Goal: Task Accomplishment & Management: Use online tool/utility

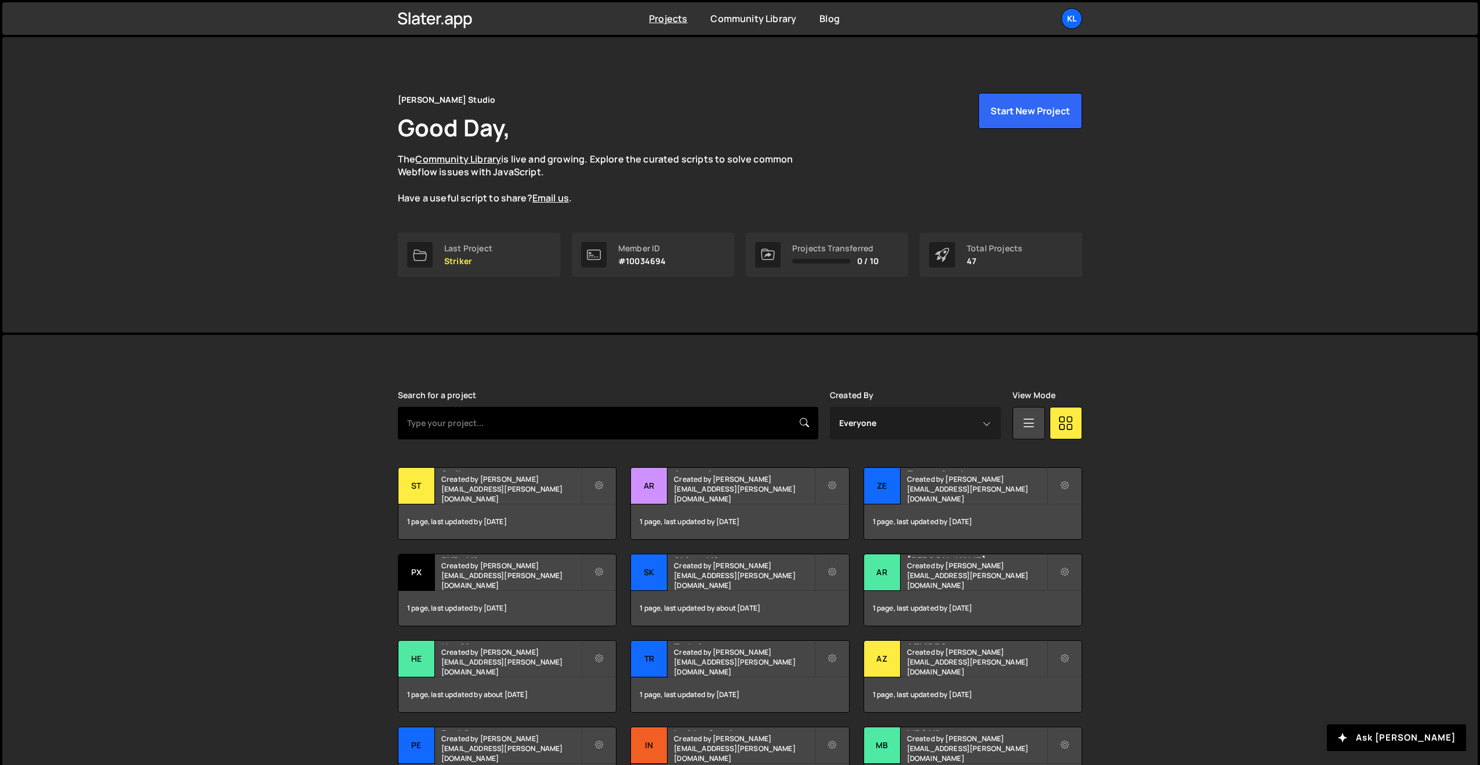
click at [481, 418] on input "text" at bounding box center [608, 423] width 421 height 32
type input "styleguide"
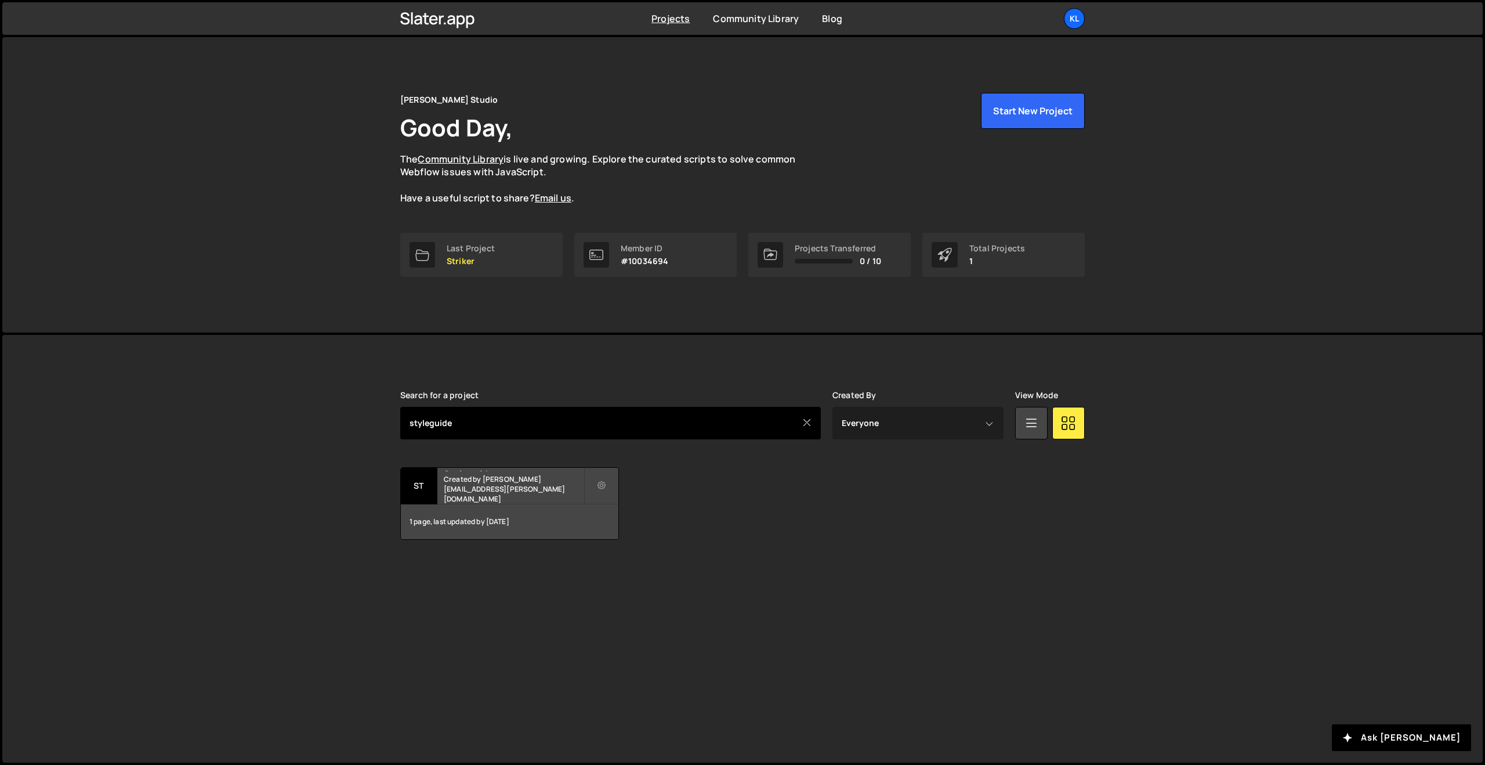
click at [477, 428] on input "styleguide" at bounding box center [610, 423] width 421 height 32
click at [497, 502] on div "Styleguide Created by [PERSON_NAME][EMAIL_ADDRESS][PERSON_NAME][DOMAIN_NAME]" at bounding box center [510, 486] width 218 height 36
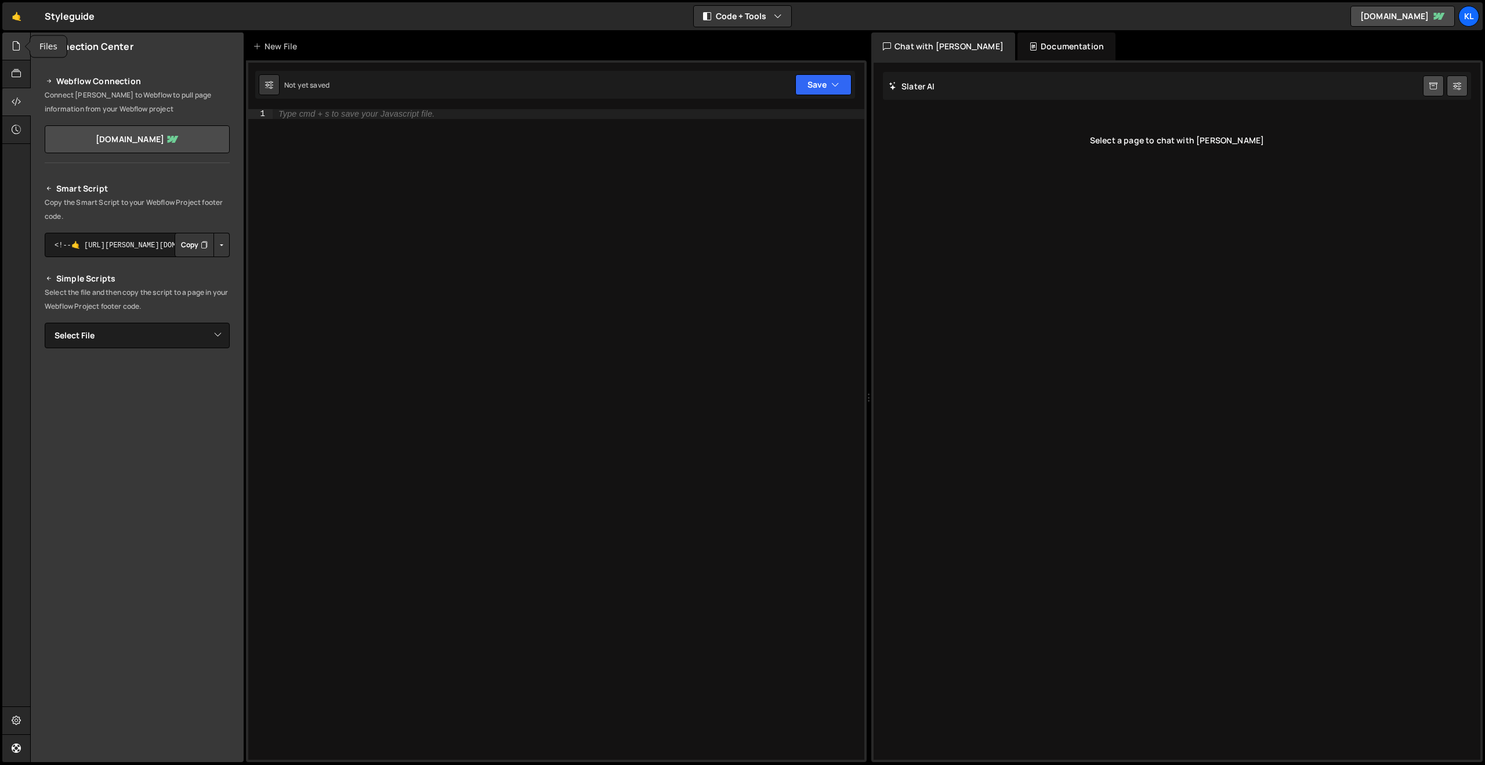
click at [19, 52] on icon at bounding box center [16, 45] width 9 height 13
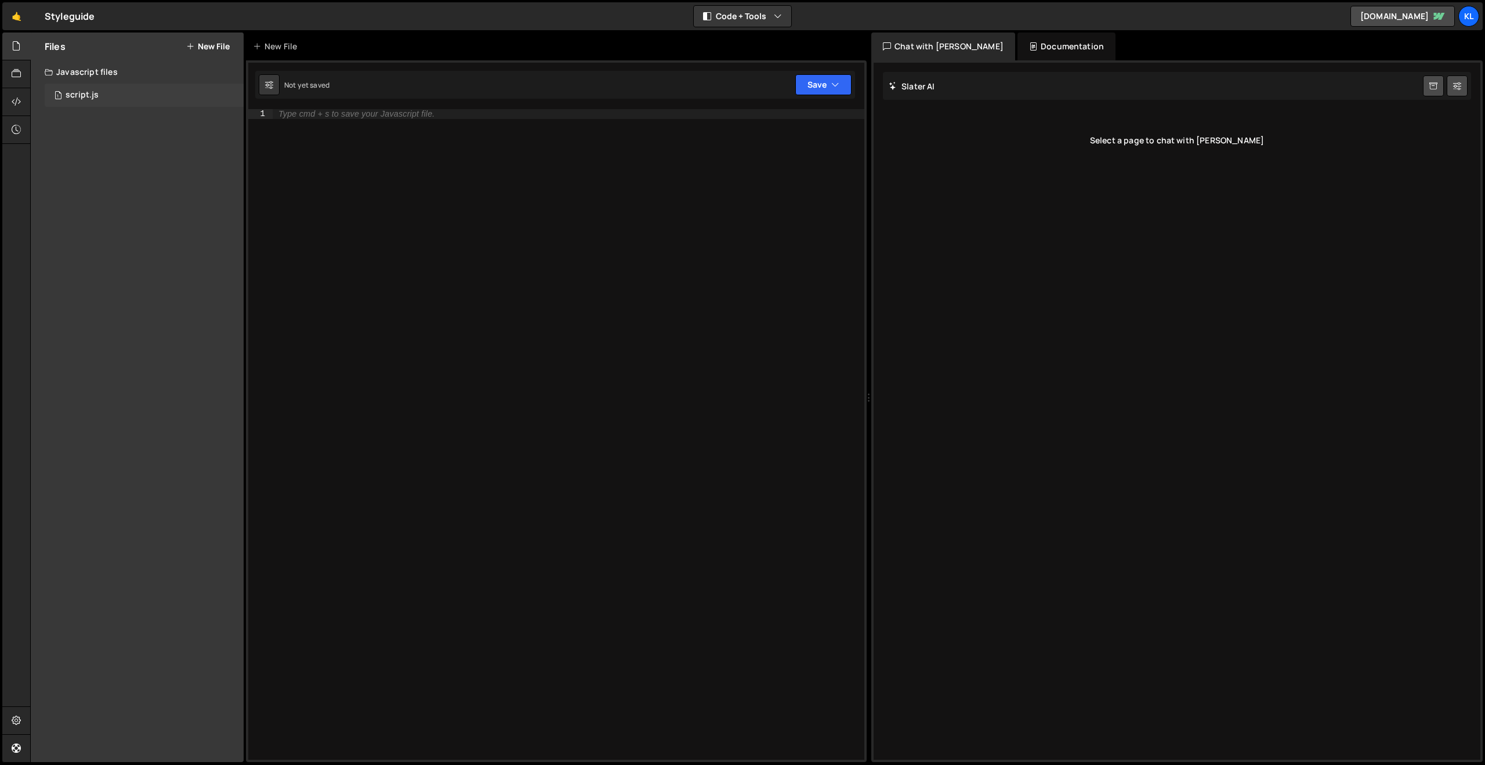
click at [117, 92] on div "1 script.js 0" at bounding box center [144, 95] width 199 height 23
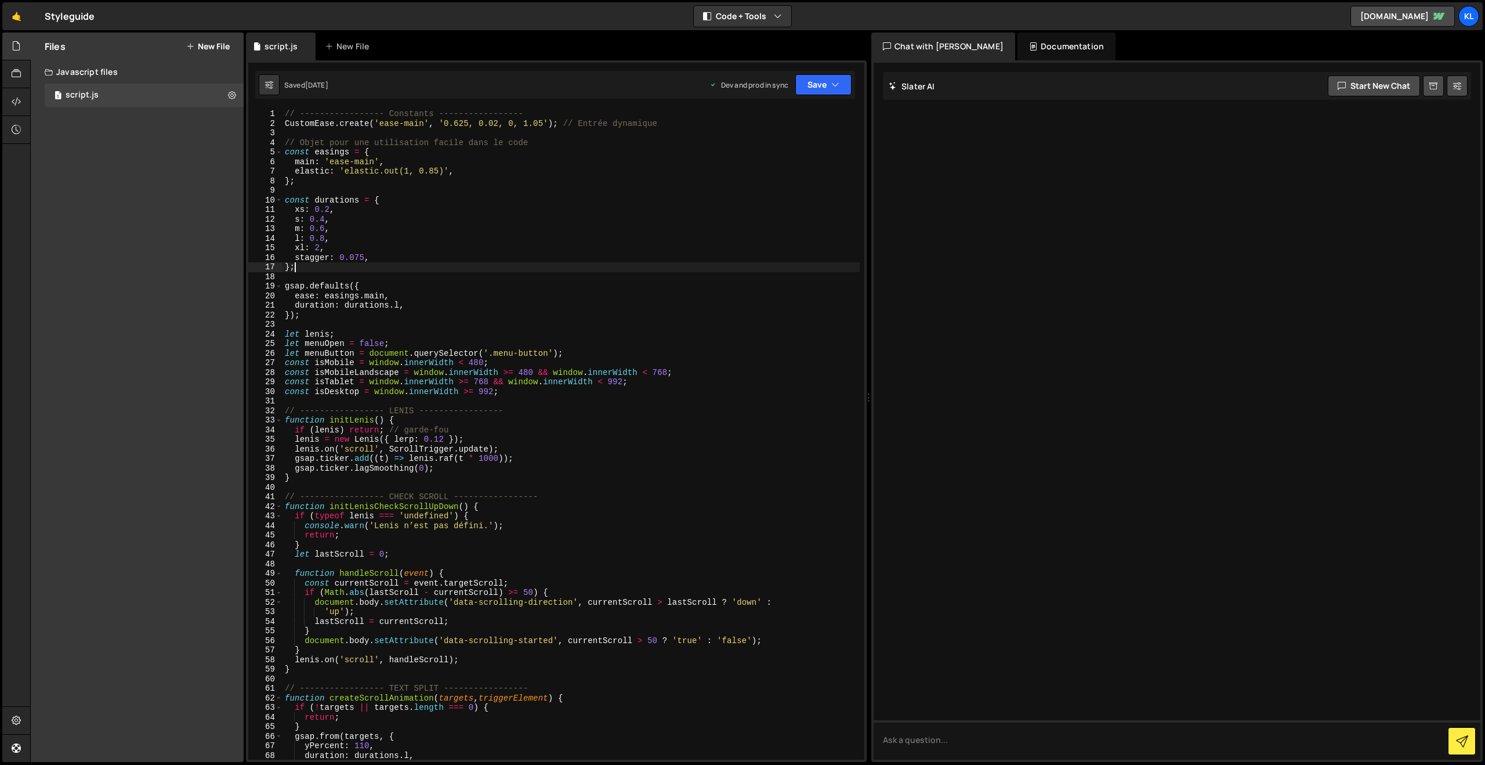
click at [590, 270] on div "// ----------------- Constants ----------------- CustomEase . create ( 'ease-ma…" at bounding box center [571, 443] width 577 height 669
click at [430, 257] on div "// ----------------- Constants ----------------- CustomEase . create ( 'ease-ma…" at bounding box center [571, 443] width 577 height 669
type textarea "}"
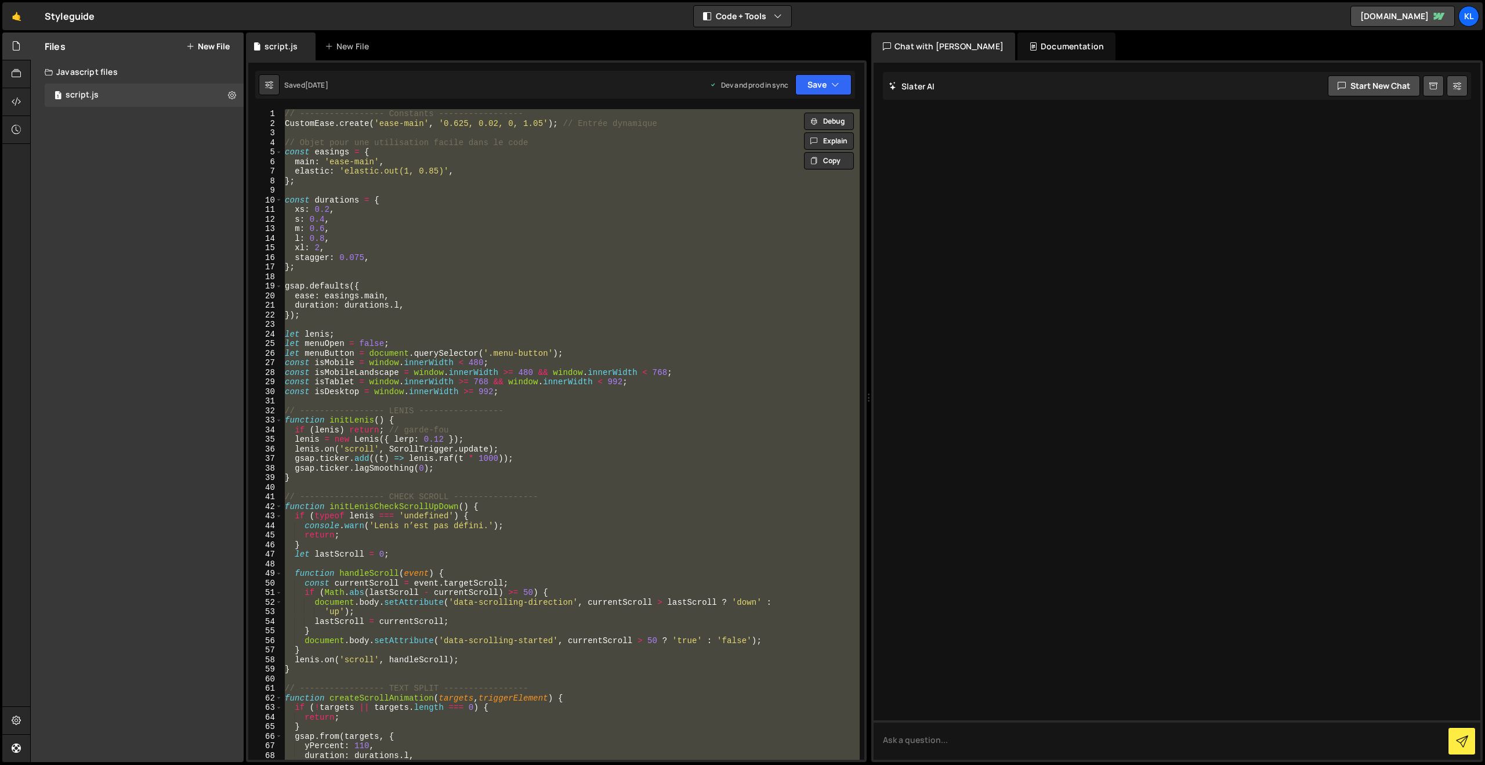
paste textarea
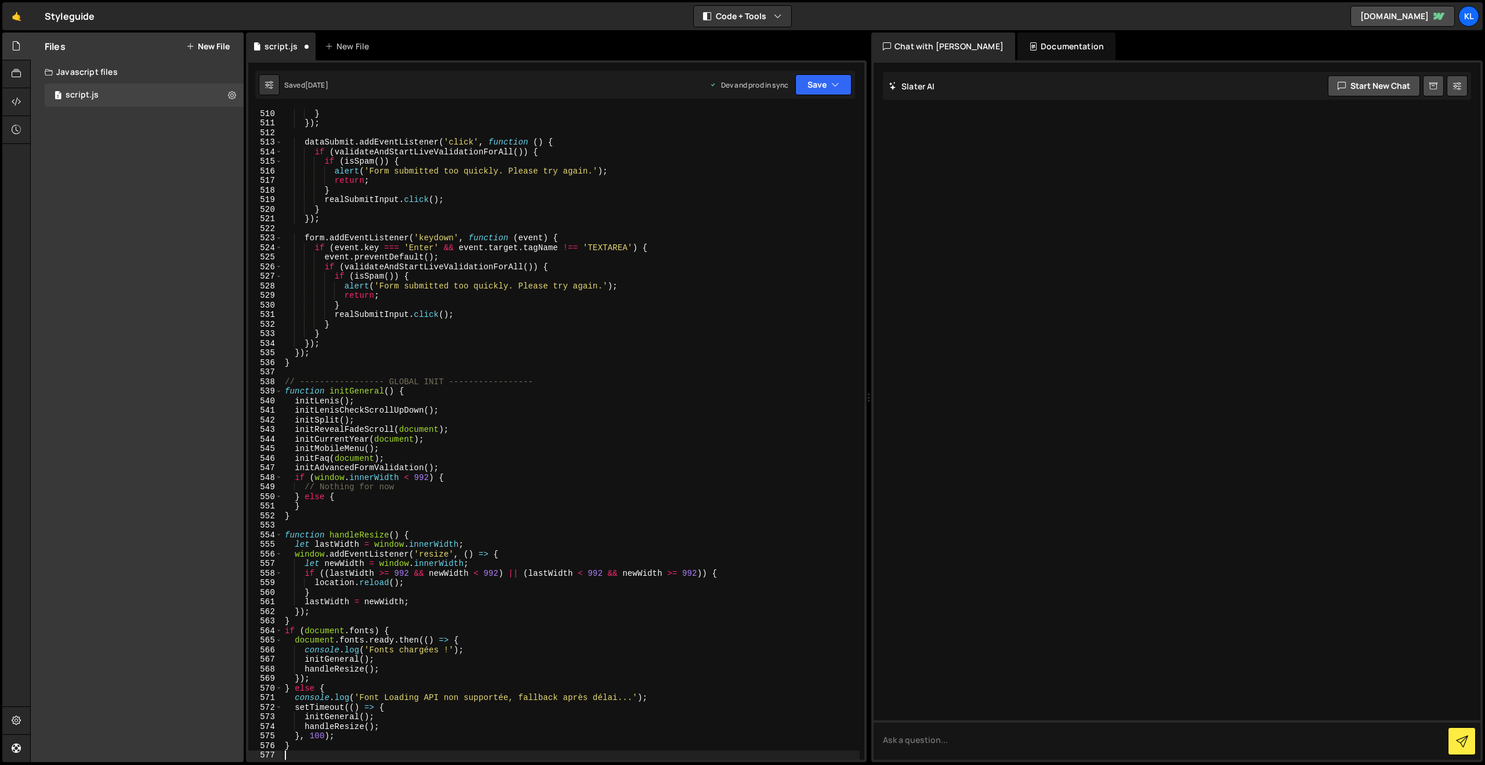
scroll to position [4891, 0]
click at [817, 78] on button "Save" at bounding box center [823, 84] width 56 height 21
click at [767, 160] on div "1 month ago" at bounding box center [755, 163] width 23 height 10
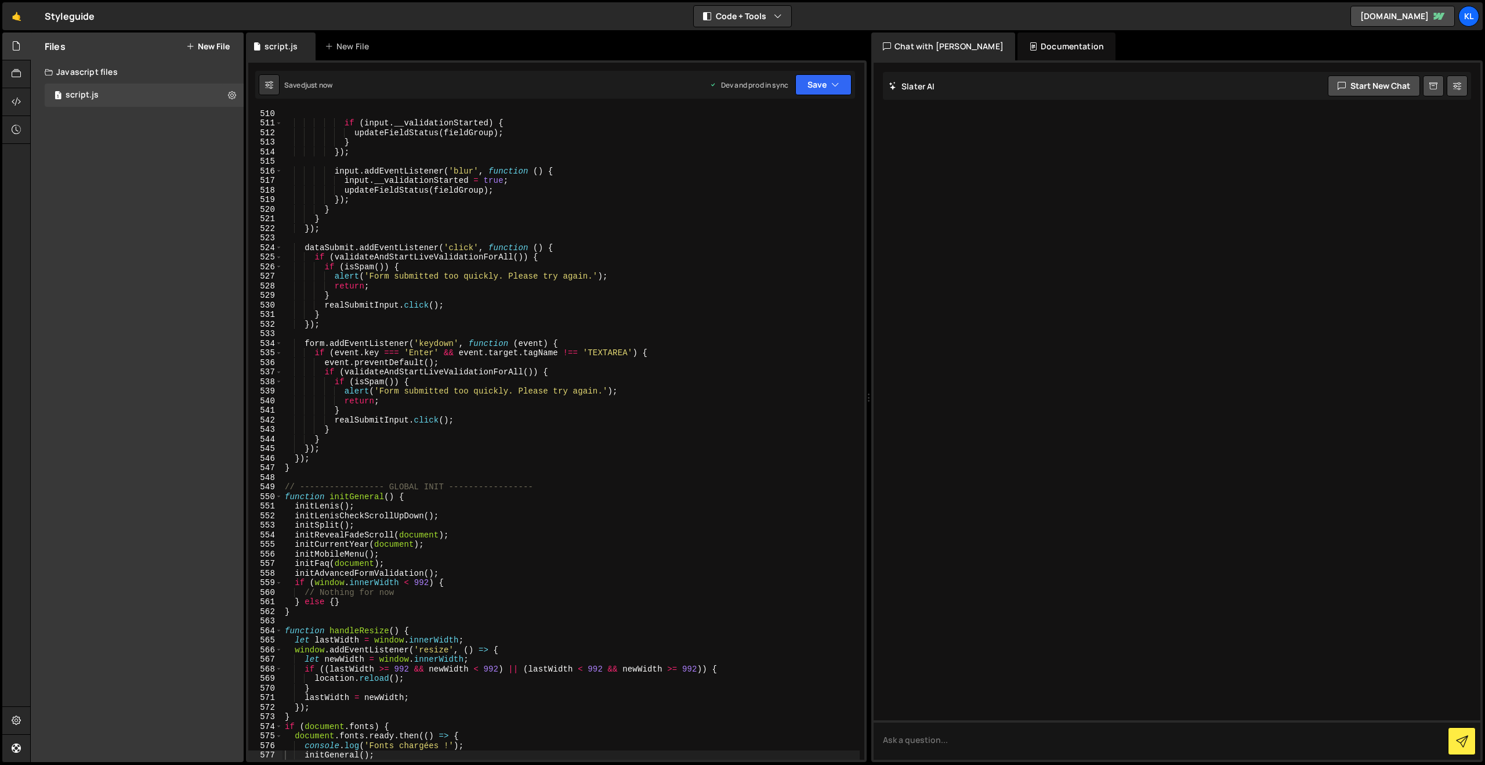
click at [512, 200] on div "if ( input . __validationStarted ) { updateFieldStatus ( fieldGroup ) ; } }) ; …" at bounding box center [571, 442] width 577 height 669
type textarea "}"
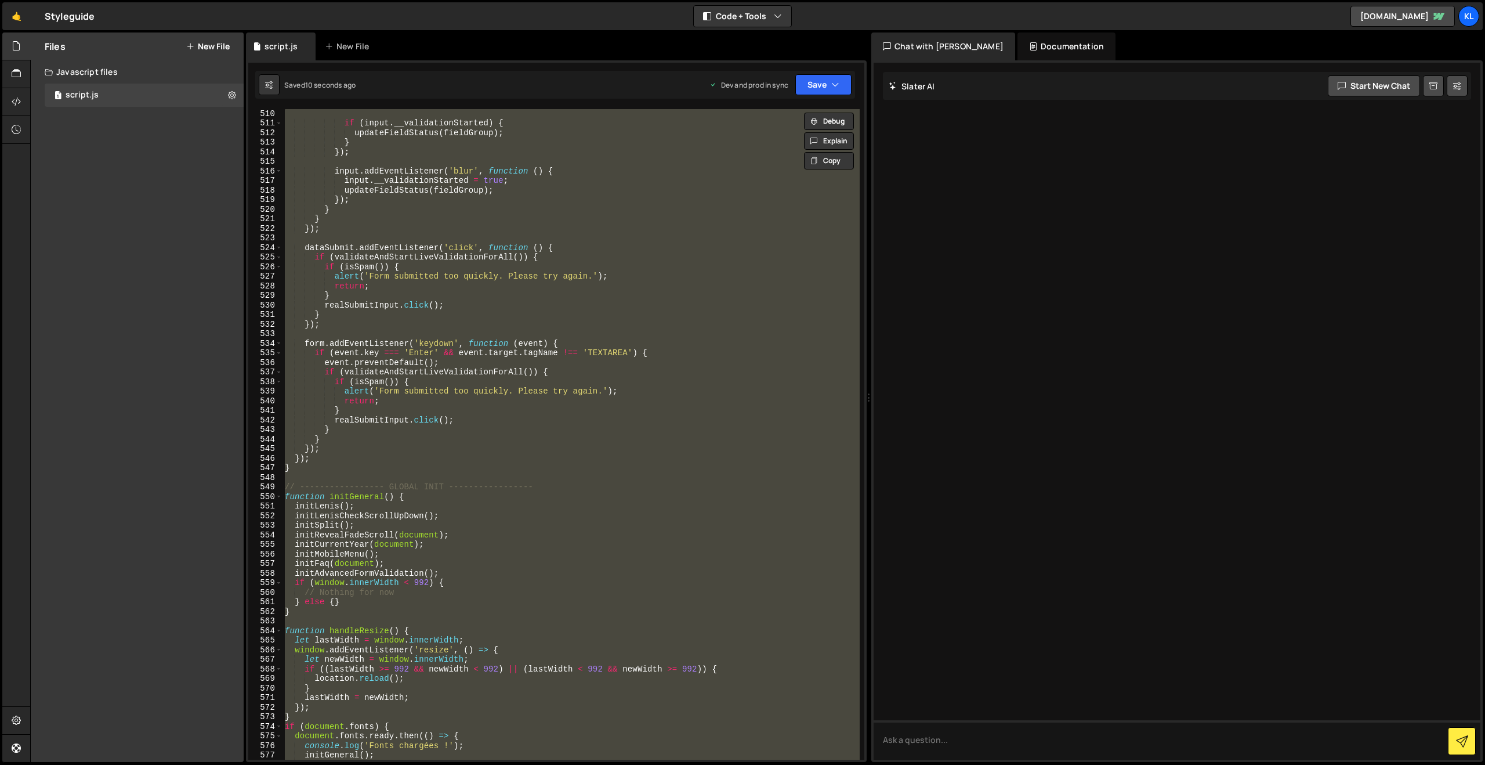
paste textarea
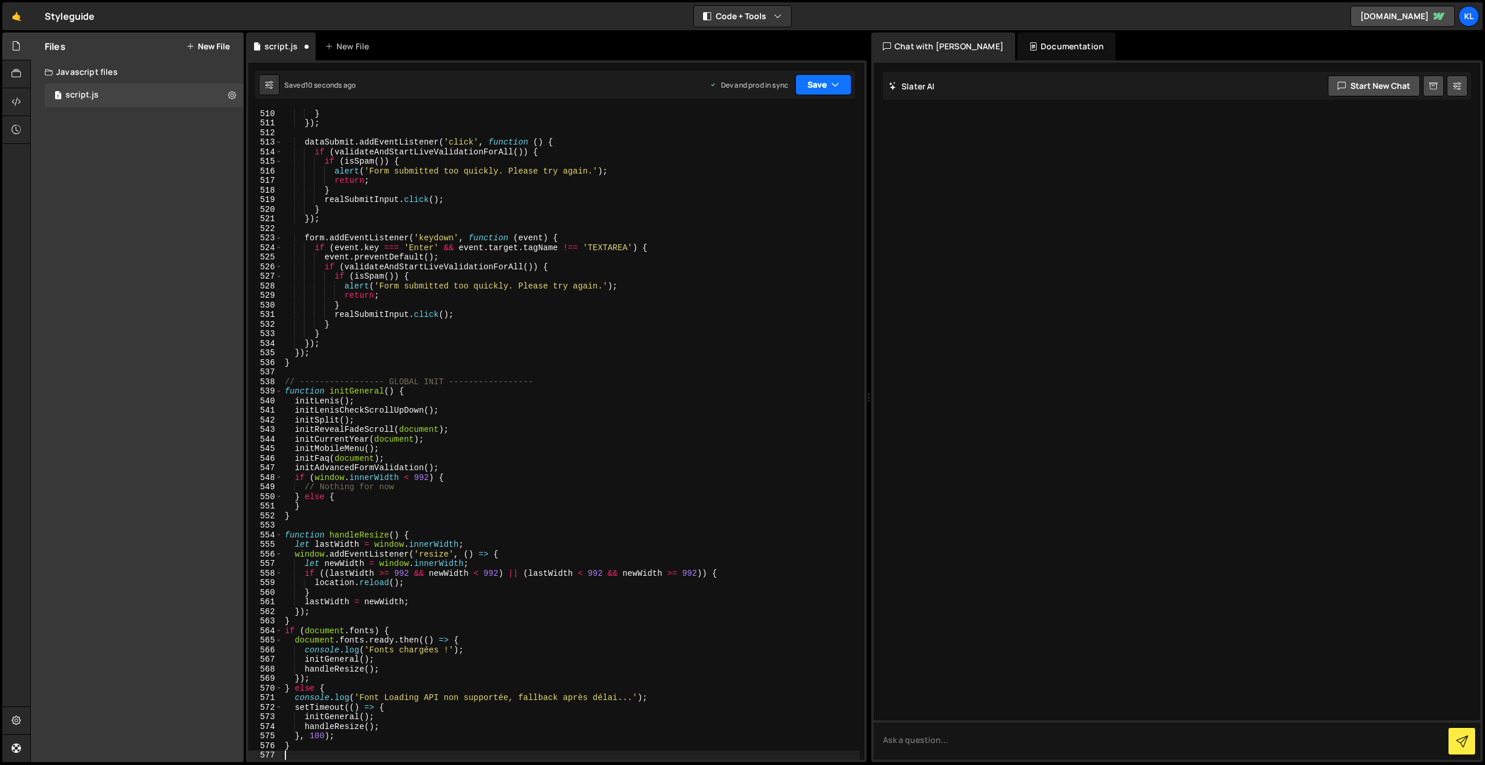
drag, startPoint x: 814, startPoint y: 89, endPoint x: 809, endPoint y: 92, distance: 6.0
click at [814, 89] on button "Save" at bounding box center [823, 84] width 56 height 21
click at [752, 157] on div "Saved just now" at bounding box center [784, 164] width 121 height 14
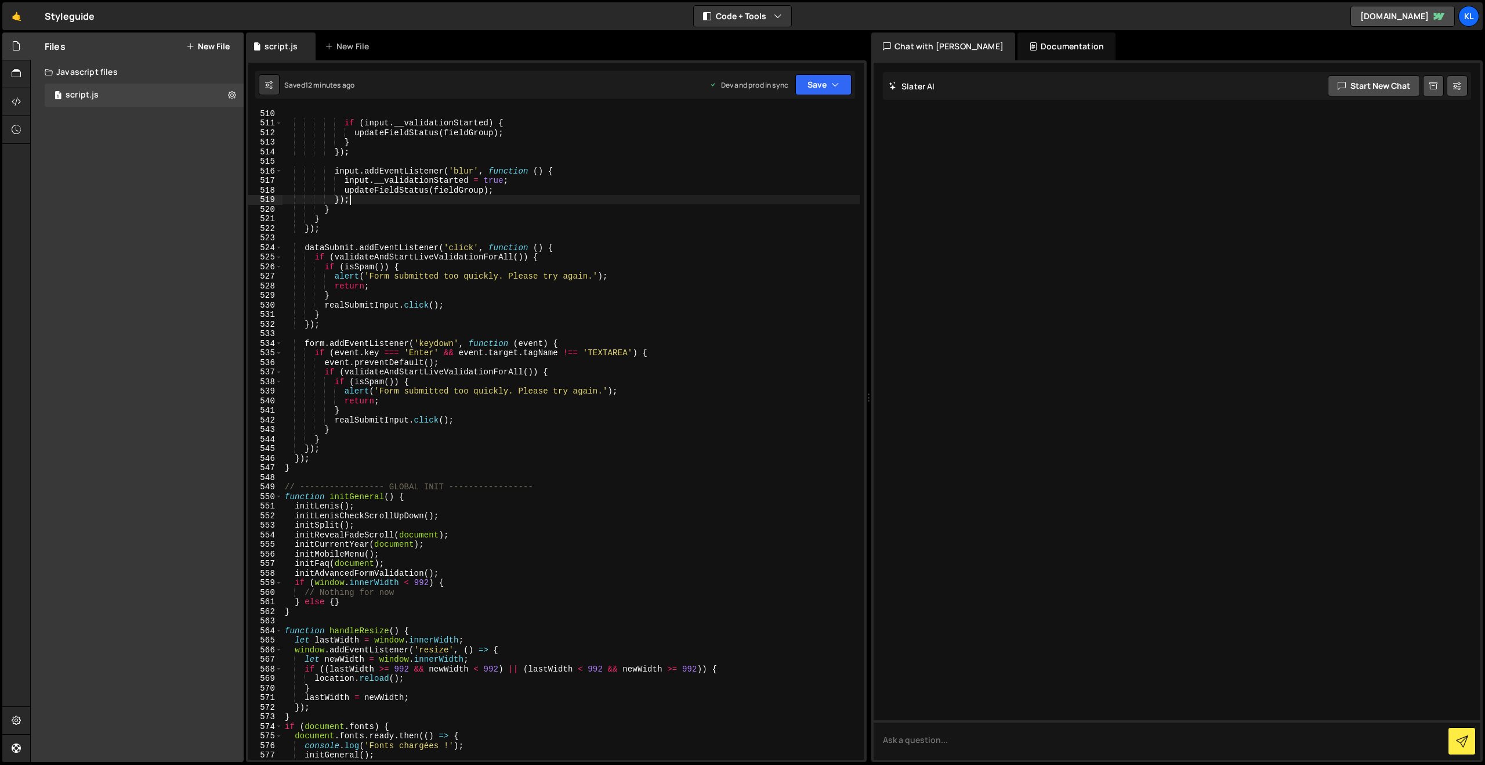
click at [541, 202] on div "if ( input . __validationStarted ) { updateFieldStatus ( fieldGroup ) ; } }) ; …" at bounding box center [571, 442] width 577 height 669
type textarea "}"
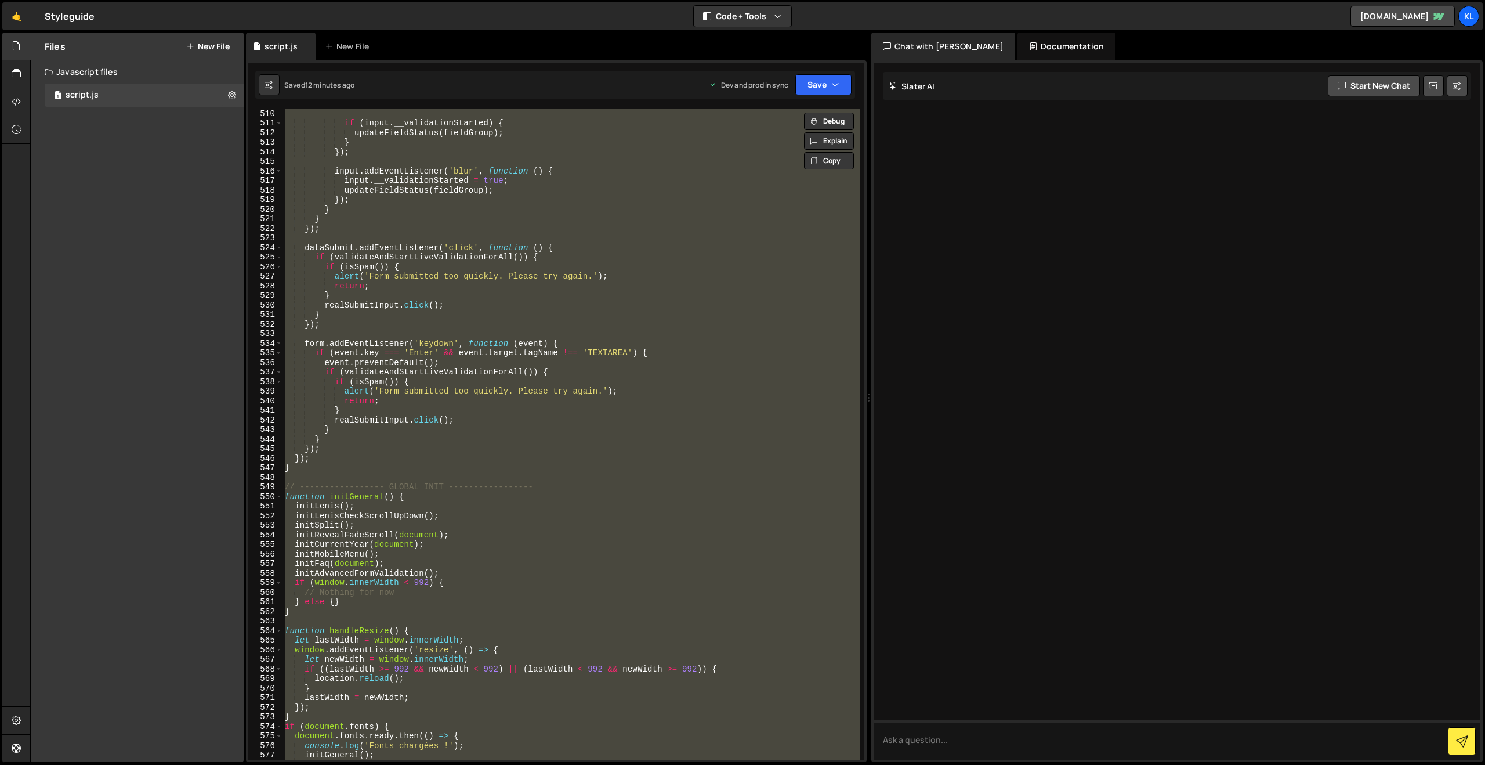
paste textarea
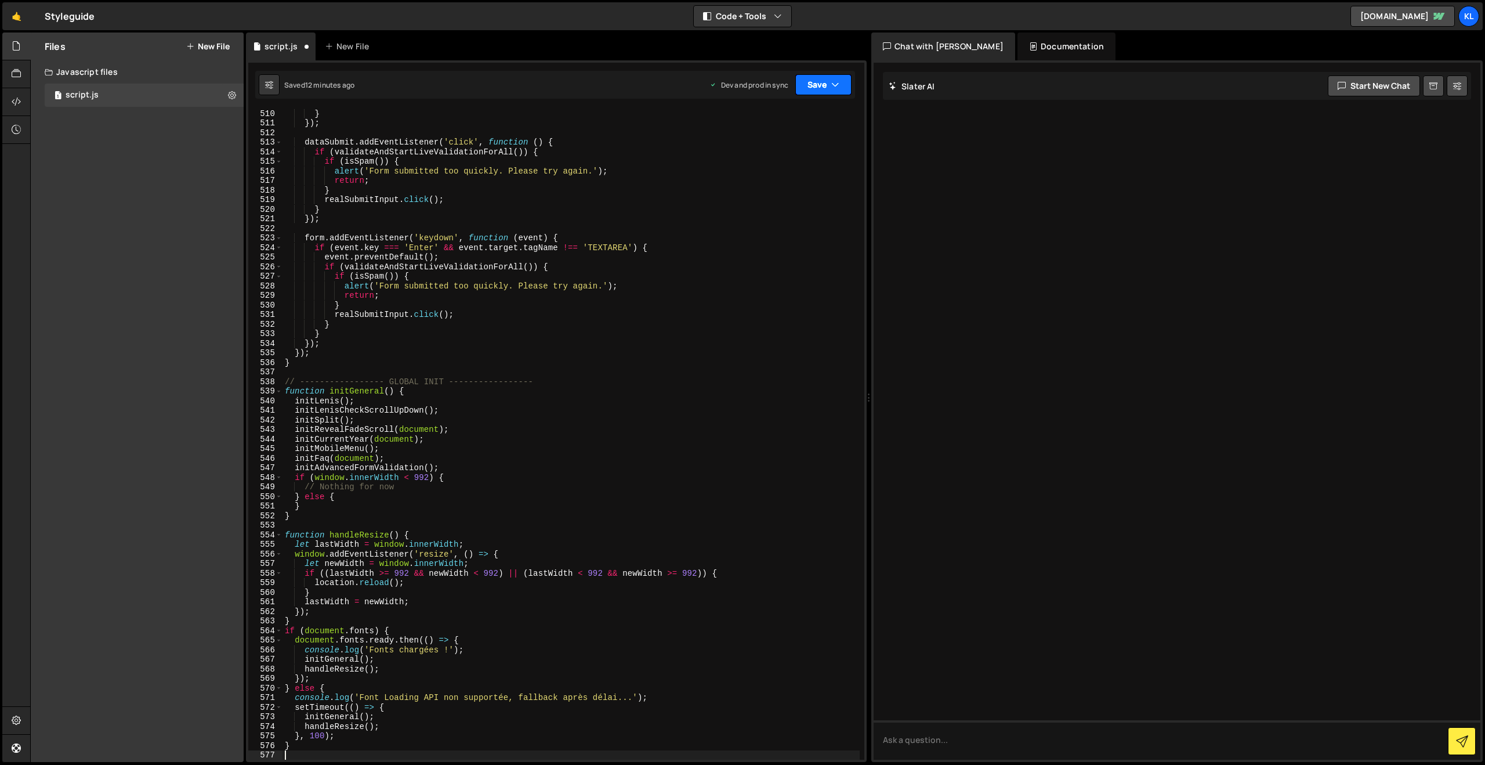
click at [813, 86] on button "Save" at bounding box center [823, 84] width 56 height 21
click at [763, 150] on div "Save to Production S" at bounding box center [784, 151] width 121 height 12
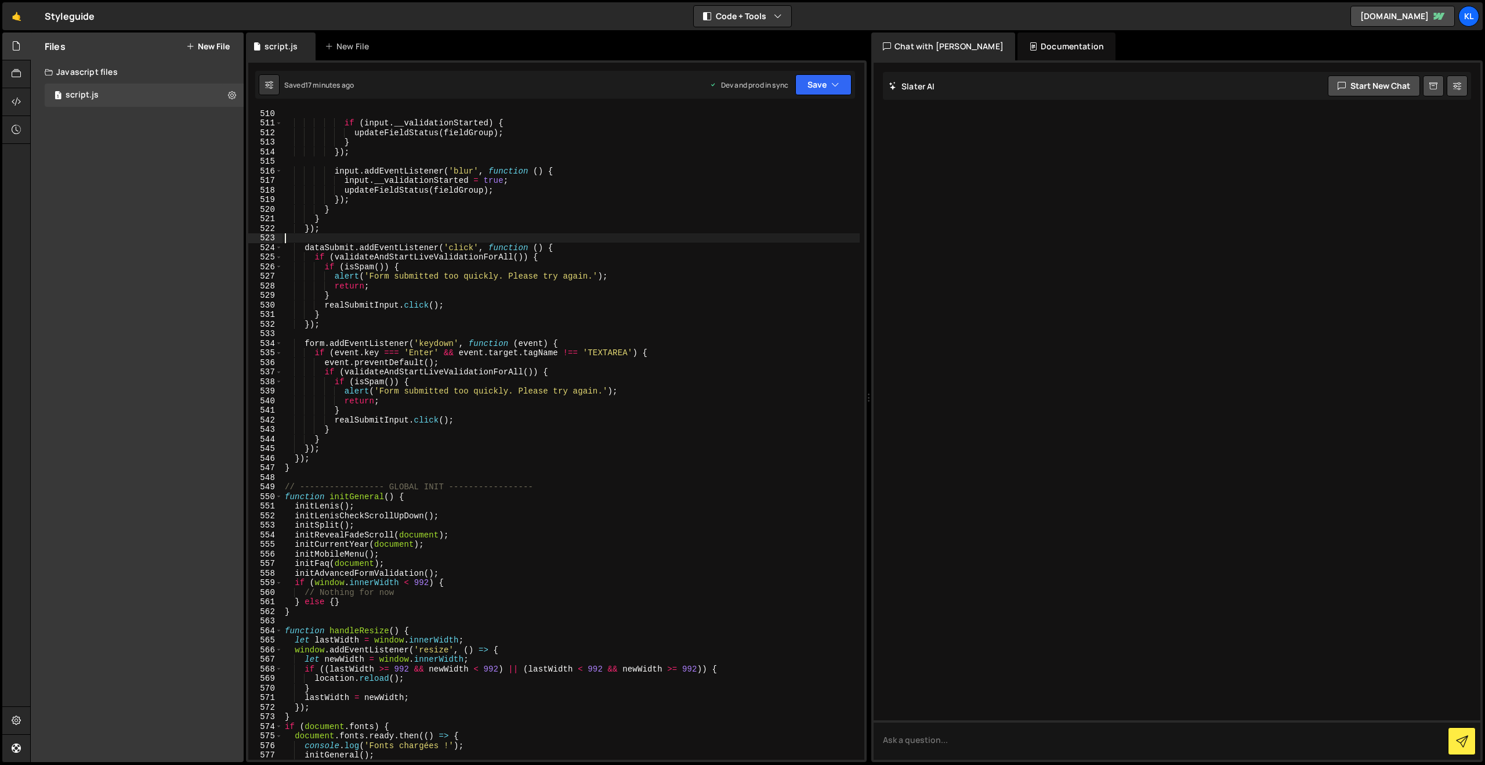
drag, startPoint x: 535, startPoint y: 234, endPoint x: 546, endPoint y: 216, distance: 21.1
click at [534, 233] on div "if ( input . __validationStarted ) { updateFieldStatus ( fieldGroup ) ; } }) ; …" at bounding box center [571, 442] width 577 height 669
type textarea "}"
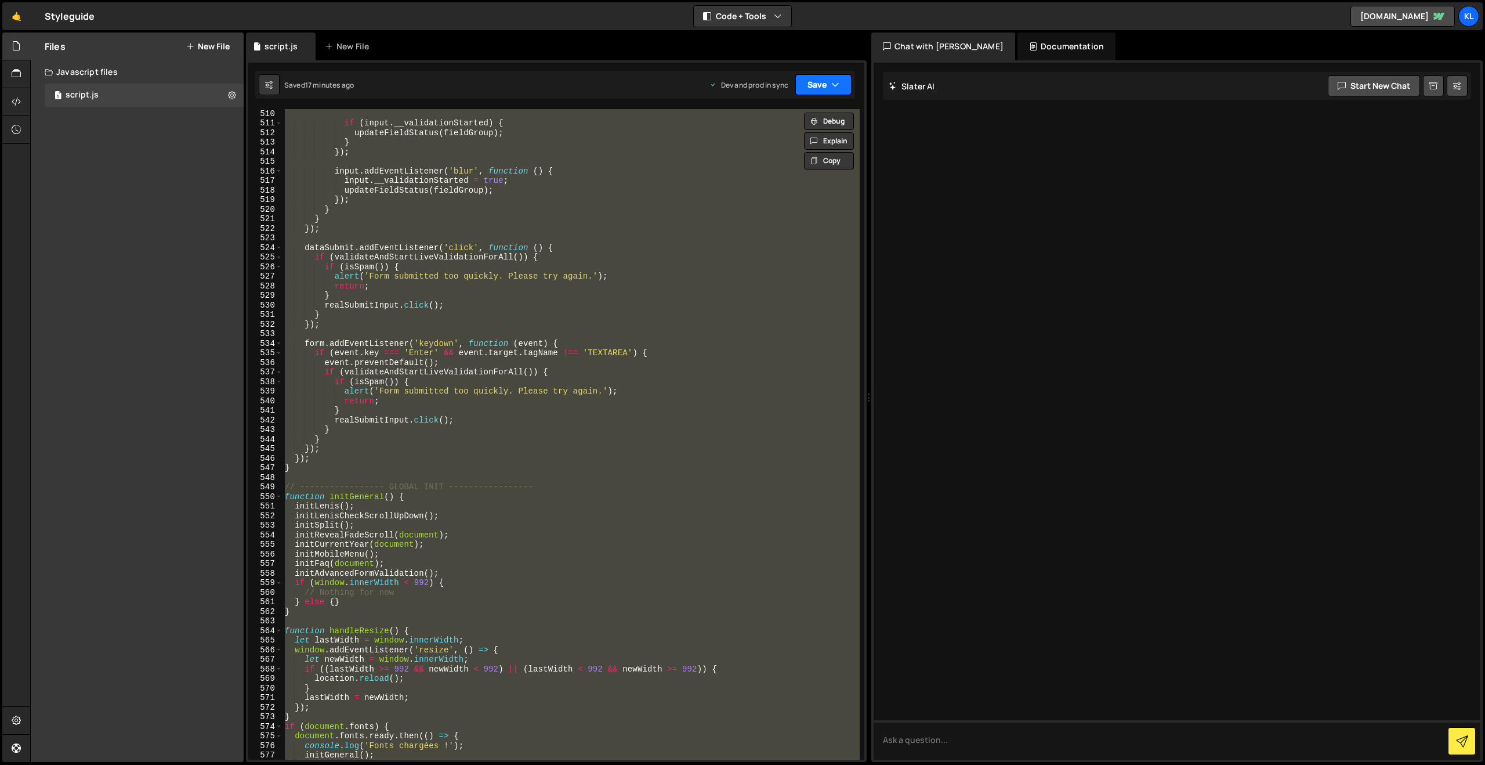
paste textarea
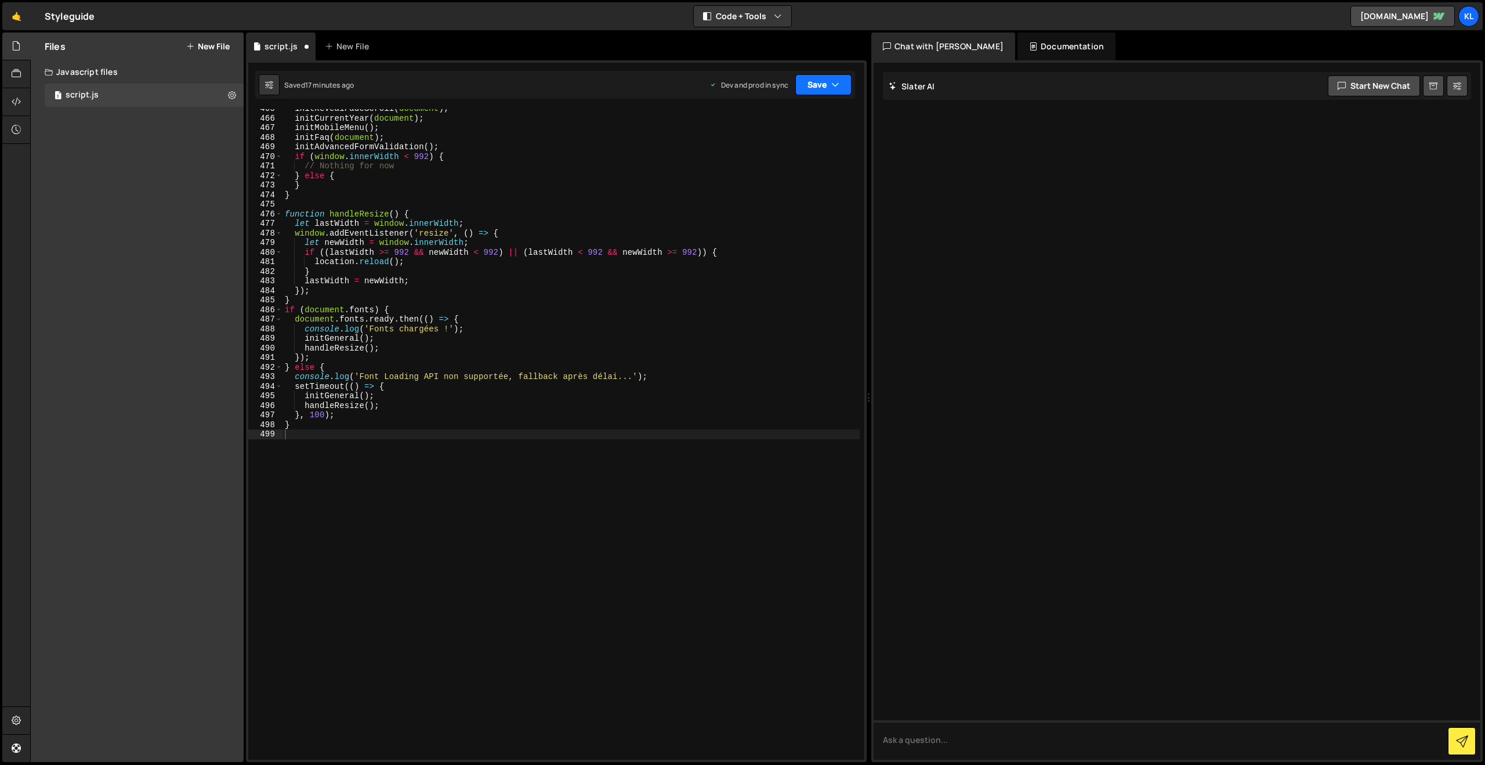
click at [806, 85] on button "Save" at bounding box center [823, 84] width 56 height 21
click at [747, 156] on div "Save to Production S" at bounding box center [784, 151] width 121 height 12
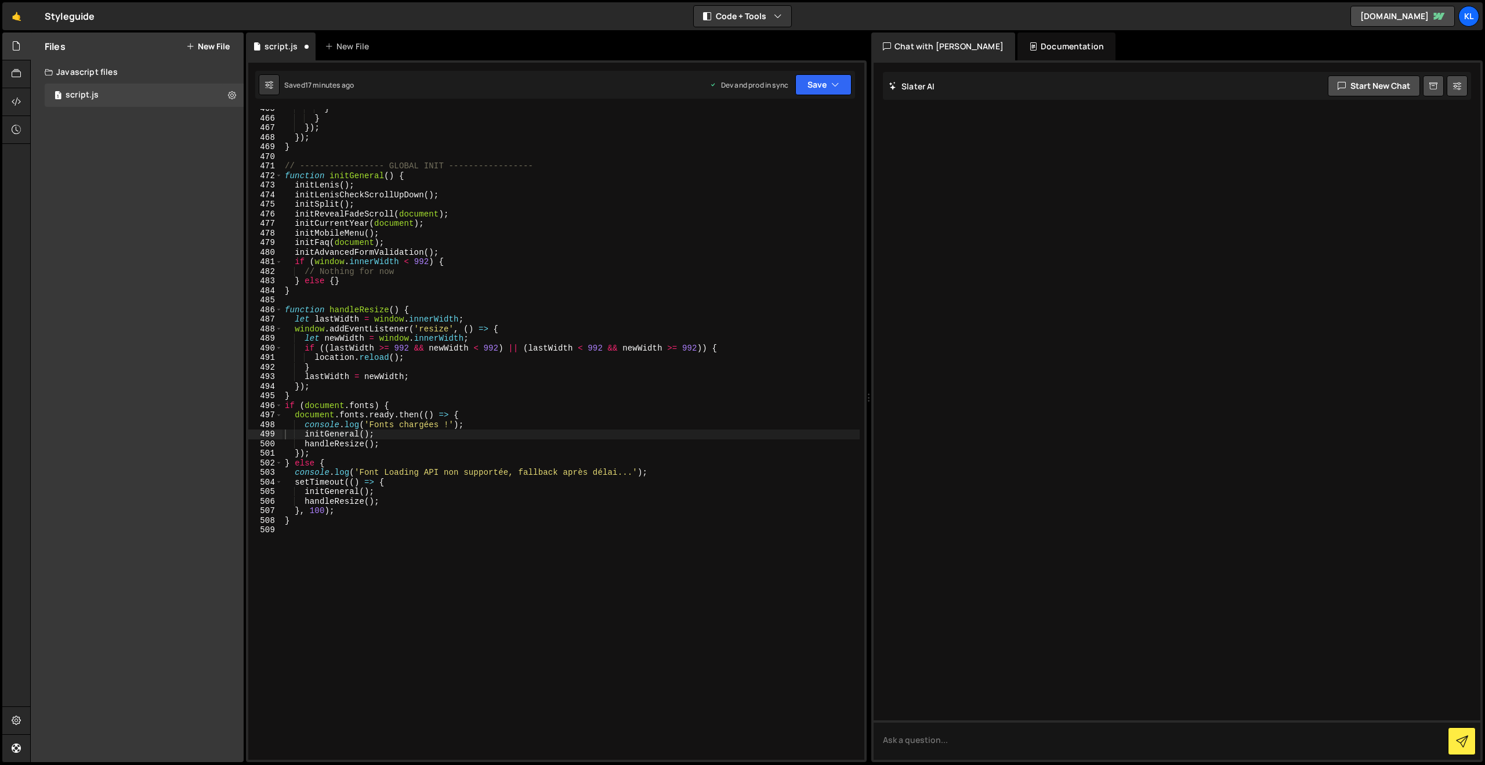
scroll to position [4447, 0]
click at [779, 336] on div "} } }) ; }) ; } // ----------------- GLOBAL INIT ----------------- function ini…" at bounding box center [571, 438] width 577 height 669
type textarea "}"
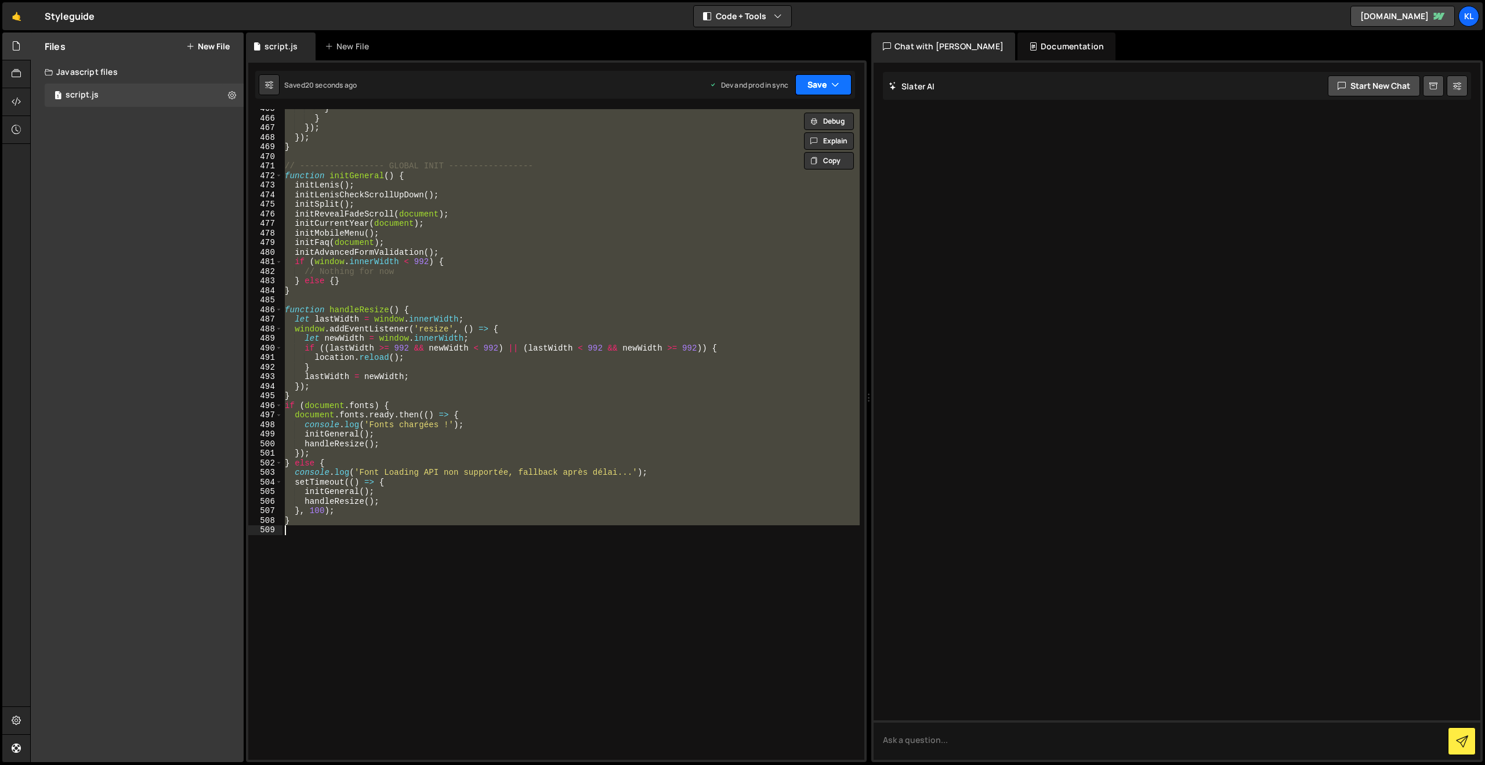
paste textarea
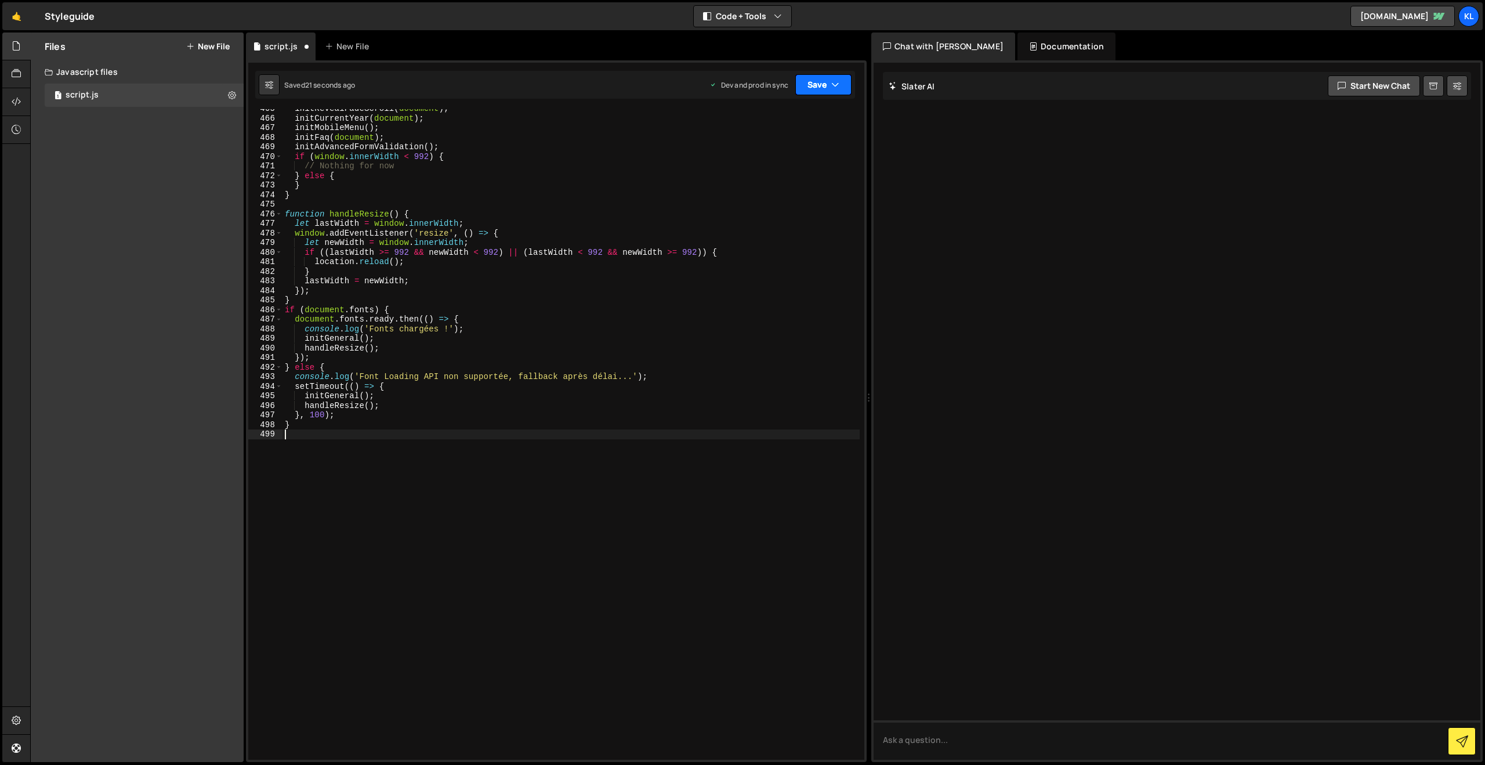
click at [807, 75] on button "Save" at bounding box center [823, 84] width 56 height 21
click at [754, 170] on div "Saved 20 seconds ago" at bounding box center [784, 164] width 121 height 14
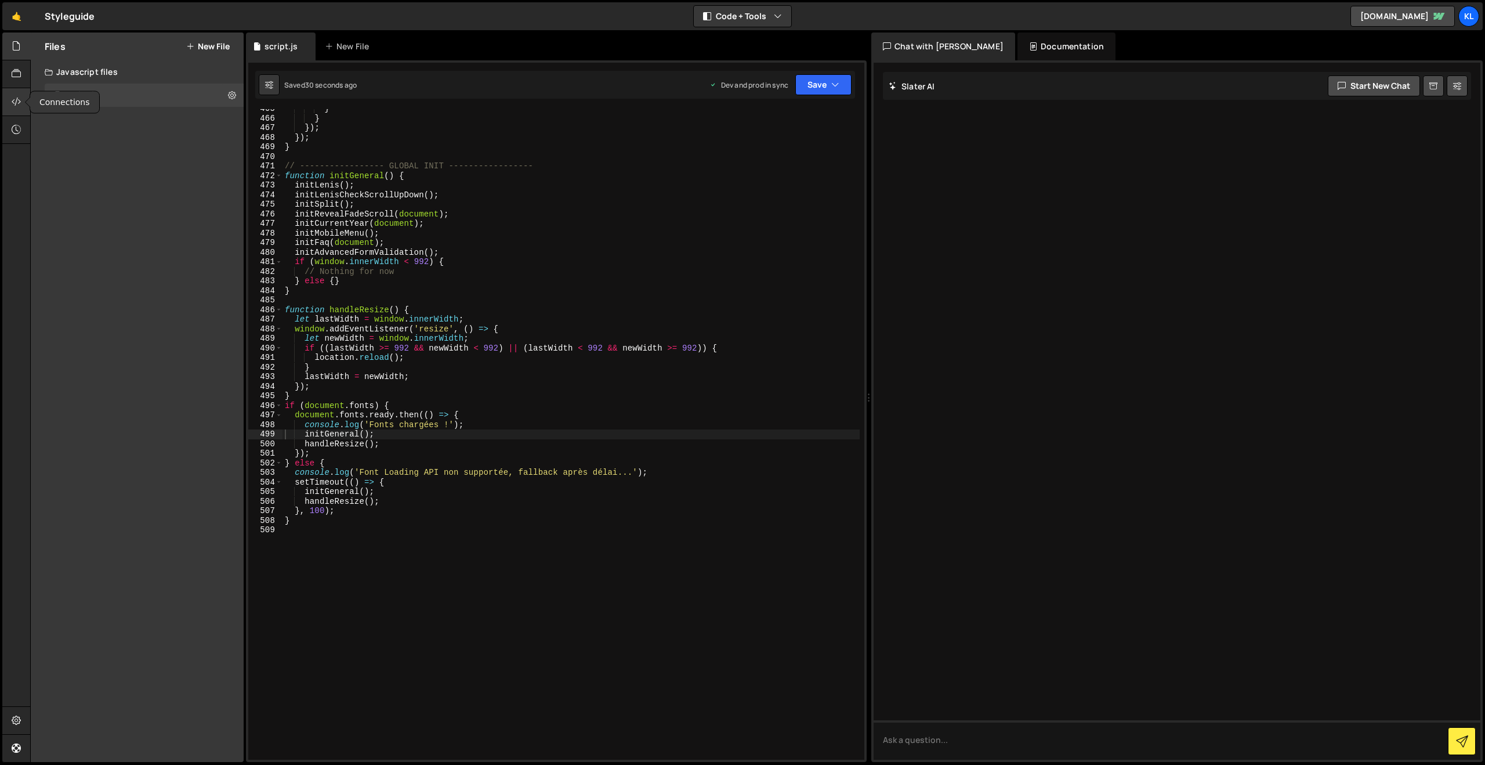
drag, startPoint x: 12, startPoint y: 104, endPoint x: 20, endPoint y: 108, distance: 9.4
click at [13, 104] on icon at bounding box center [16, 101] width 9 height 13
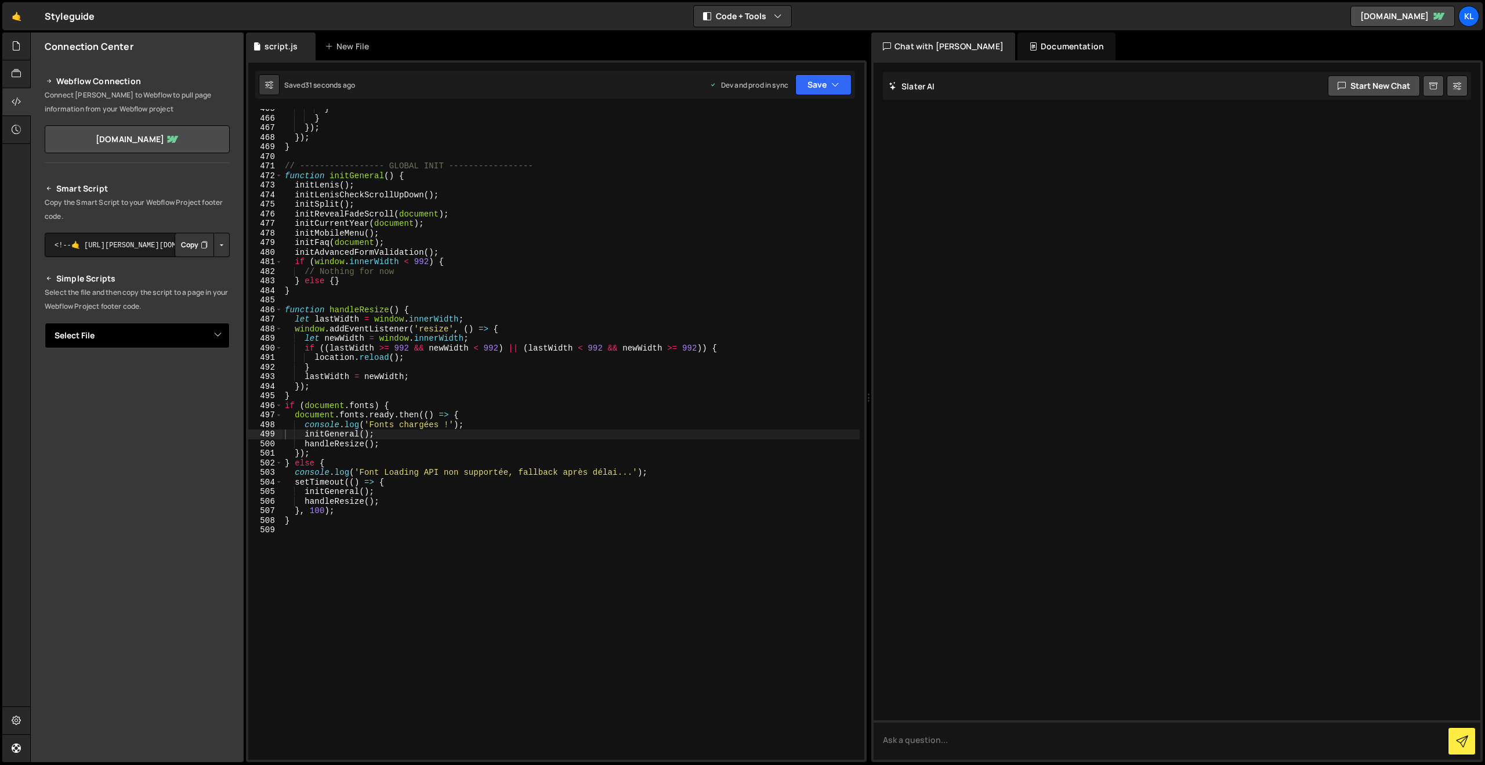
click at [218, 341] on select "Select File script.js" at bounding box center [137, 336] width 185 height 26
select select "36579"
click at [45, 323] on select "Select File script.js" at bounding box center [137, 336] width 185 height 26
click at [194, 370] on button "Copy" at bounding box center [194, 375] width 39 height 24
